Goal: Book appointment/travel/reservation

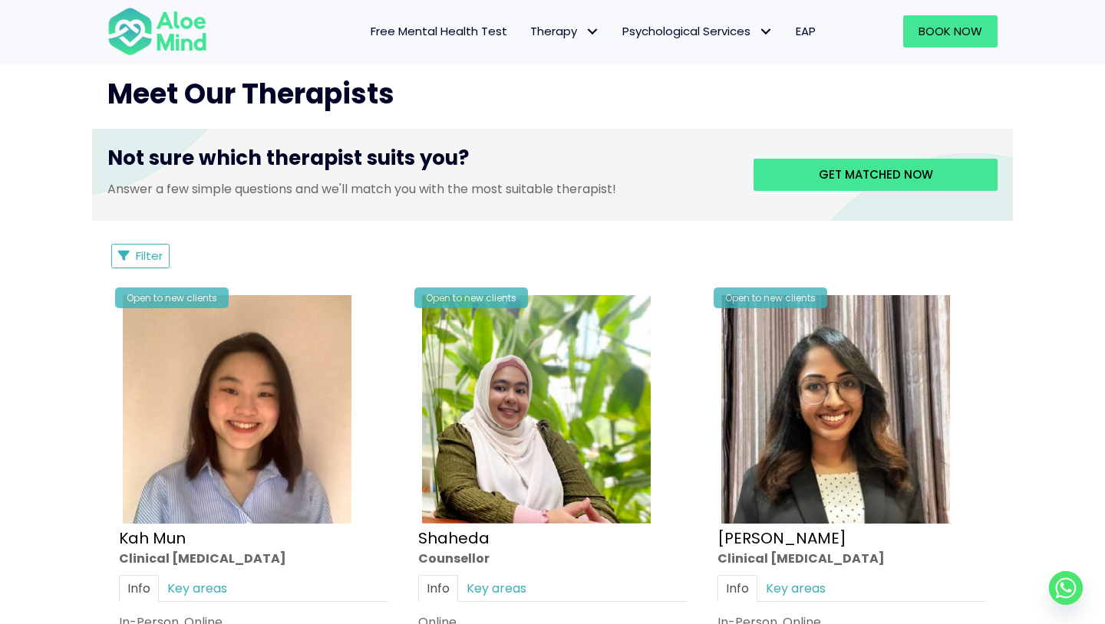
scroll to position [584, 0]
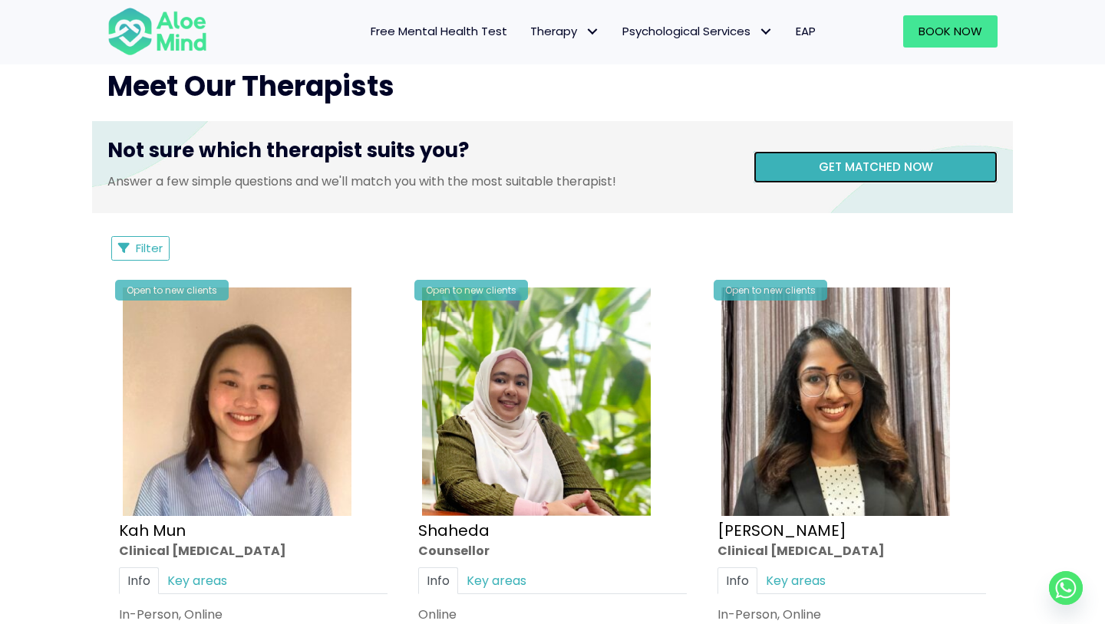
click at [869, 172] on span "Get matched now" at bounding box center [875, 167] width 114 height 16
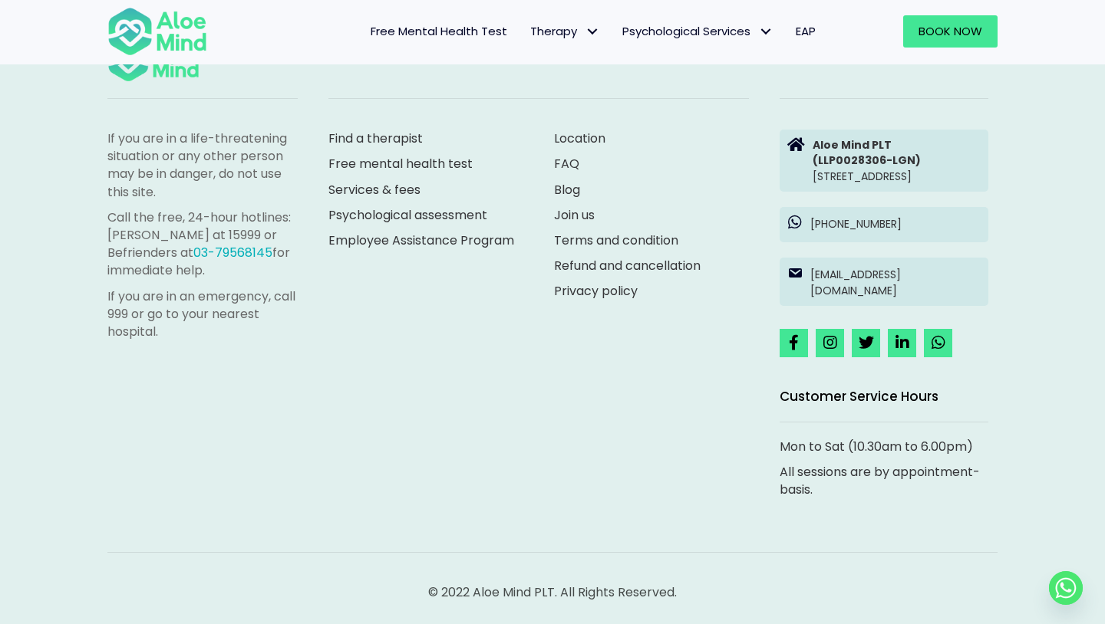
scroll to position [158, 0]
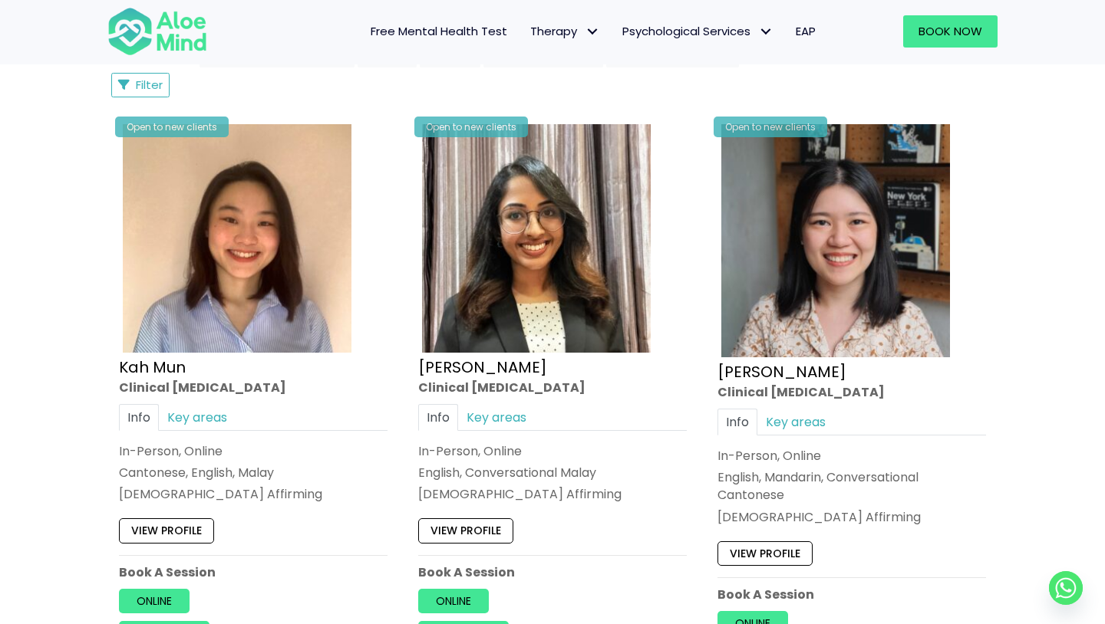
scroll to position [776, 0]
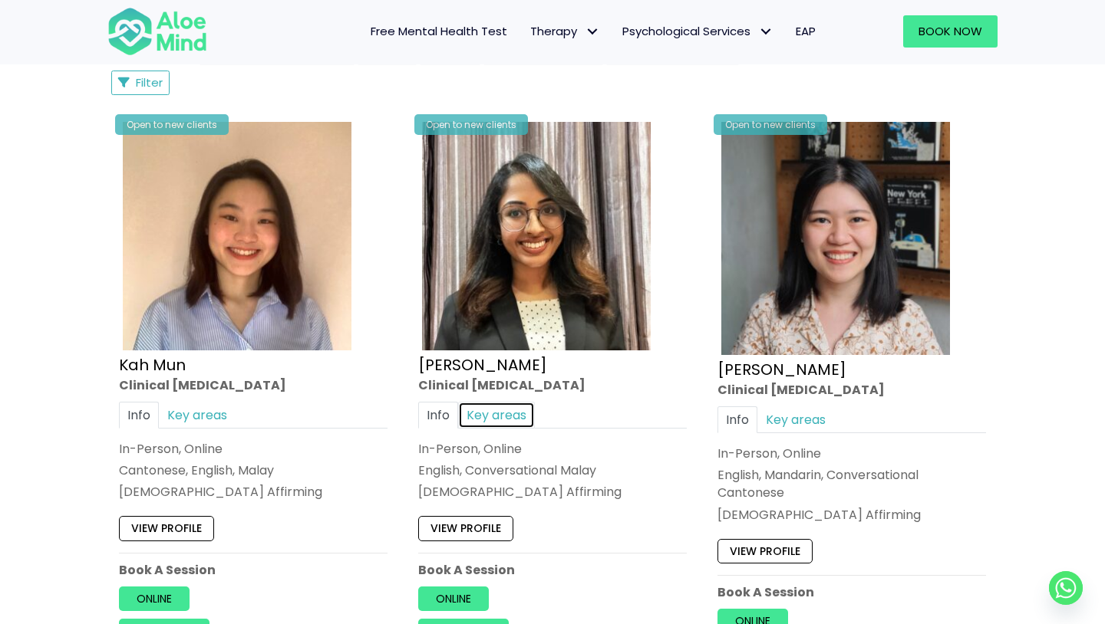
click at [504, 423] on link "Key areas" at bounding box center [496, 415] width 77 height 27
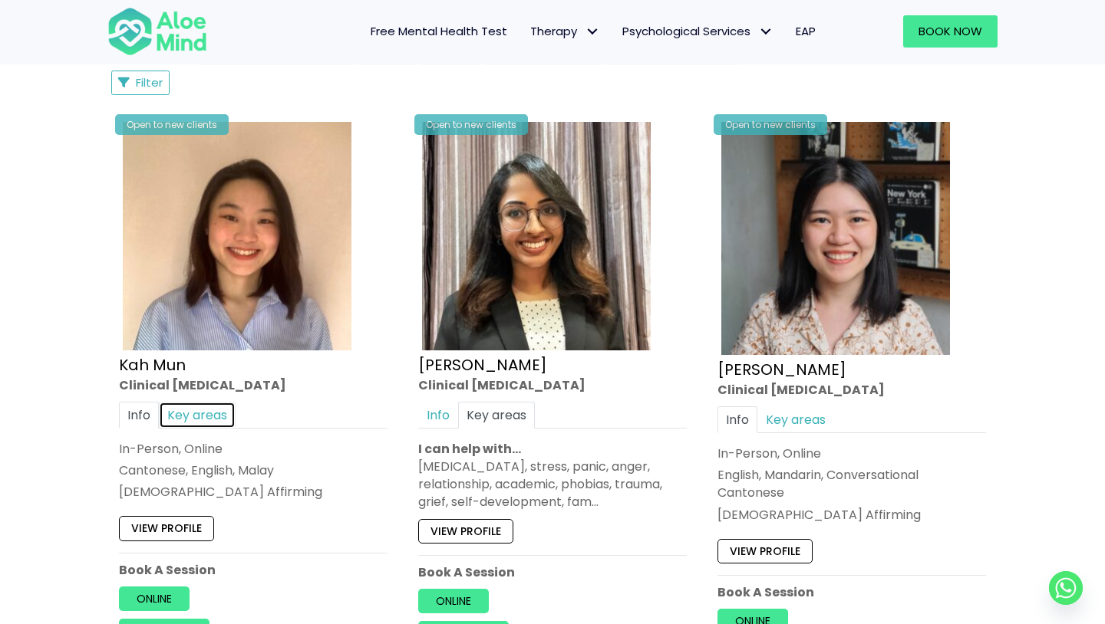
click at [211, 407] on link "Key areas" at bounding box center [197, 415] width 77 height 27
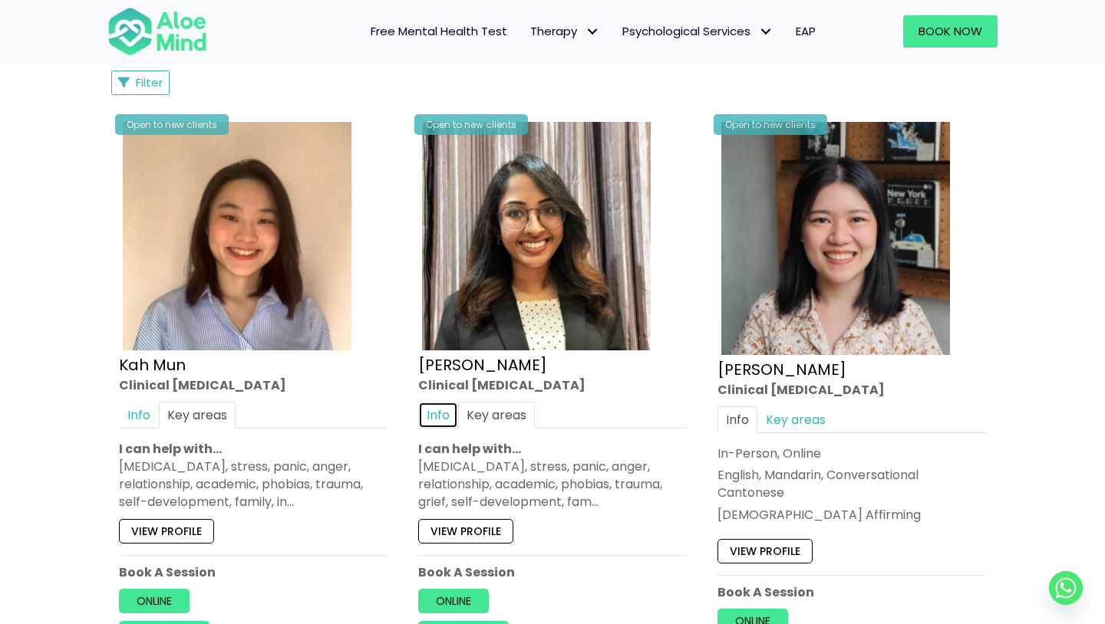
click at [448, 413] on link "Info" at bounding box center [438, 415] width 40 height 27
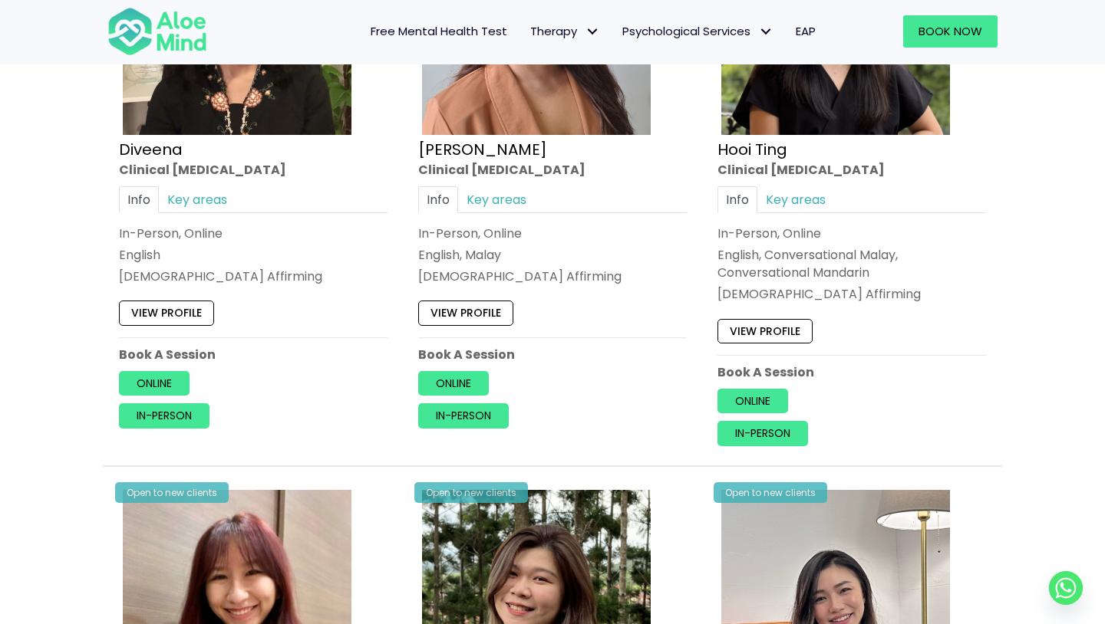
scroll to position [1387, 0]
